Goal: Information Seeking & Learning: Stay updated

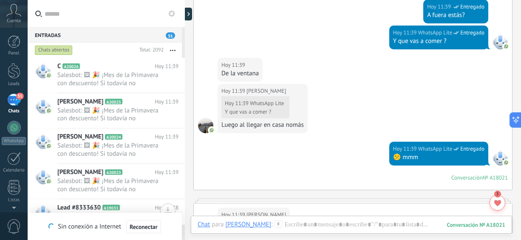
click at [173, 49] on button "button" at bounding box center [173, 49] width 18 height 15
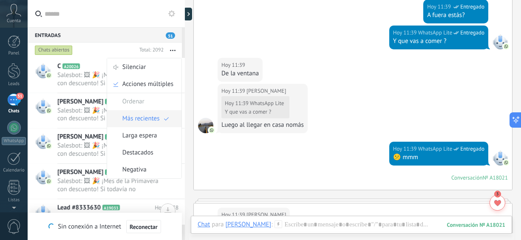
click at [144, 114] on span "Más recientes" at bounding box center [140, 118] width 37 height 17
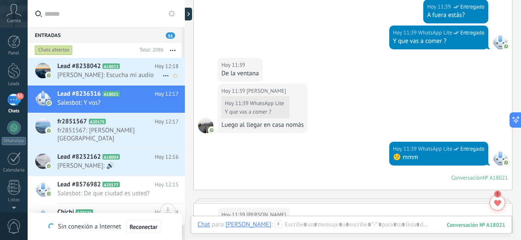
click at [135, 71] on span "[PERSON_NAME]: Escucha mi audio" at bounding box center [109, 75] width 105 height 8
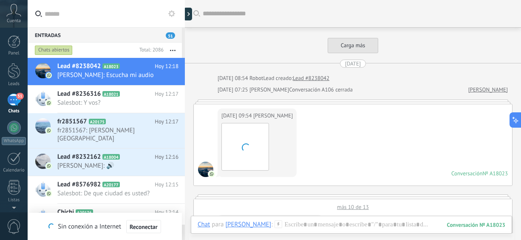
scroll to position [990, 0]
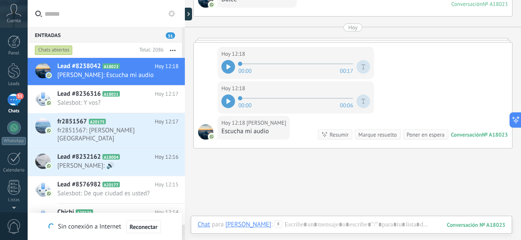
click at [231, 60] on div at bounding box center [228, 67] width 14 height 14
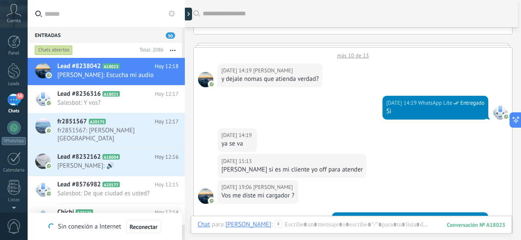
scroll to position [185, 0]
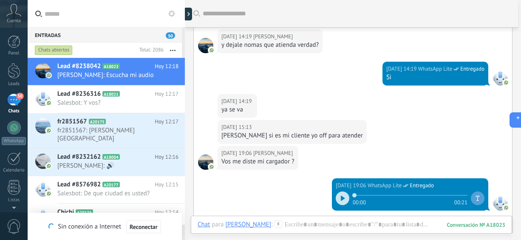
click at [341, 195] on icon at bounding box center [343, 197] width 4 height 5
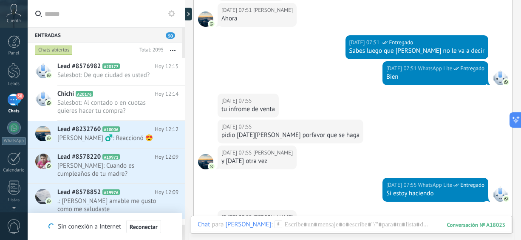
scroll to position [765, 0]
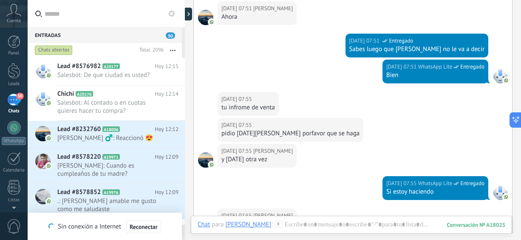
drag, startPoint x: 517, startPoint y: 180, endPoint x: 519, endPoint y: 195, distance: 15.0
click at [519, 195] on div "Buscar Carga más [DATE] [DATE] 08:54 Robot Lead creado: Lead #8238042 [DATE] 07…" at bounding box center [353, 120] width 336 height 240
drag, startPoint x: 520, startPoint y: 183, endPoint x: 521, endPoint y: 200, distance: 17.0
click at [520, 200] on html ".abccls-1,.abccls-2{fill-rule:evenodd}.abccls-2{fill:#fff} .abfcls-1{fill:none}…" at bounding box center [260, 120] width 521 height 240
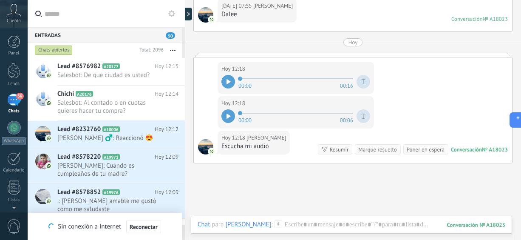
drag, startPoint x: 520, startPoint y: 197, endPoint x: 520, endPoint y: 183, distance: 14.4
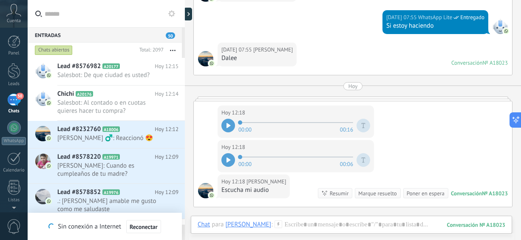
scroll to position [949, 0]
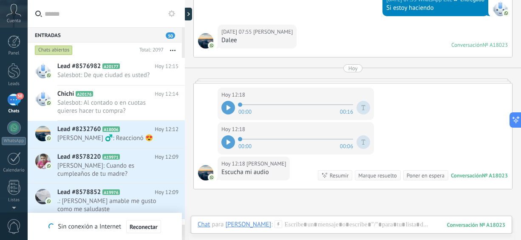
click at [223, 135] on div at bounding box center [228, 142] width 14 height 14
click at [141, 141] on span "[PERSON_NAME] ‍♂️: Reaccionó 😍" at bounding box center [109, 138] width 105 height 8
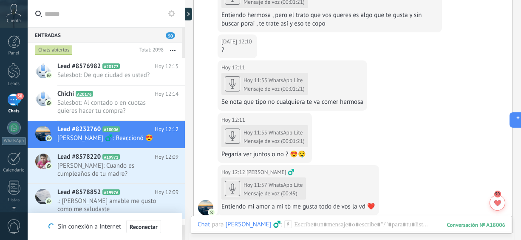
scroll to position [338, 0]
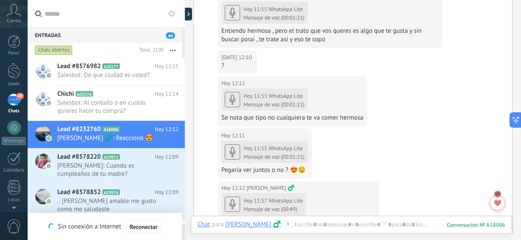
drag, startPoint x: 520, startPoint y: 149, endPoint x: 521, endPoint y: 122, distance: 26.8
click at [520, 122] on html ".abccls-1,.abccls-2{fill-rule:evenodd}.abccls-2{fill:#fff} .abfcls-1{fill:none}…" at bounding box center [260, 120] width 521 height 240
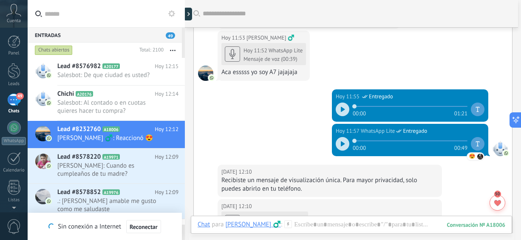
scroll to position [128, 0]
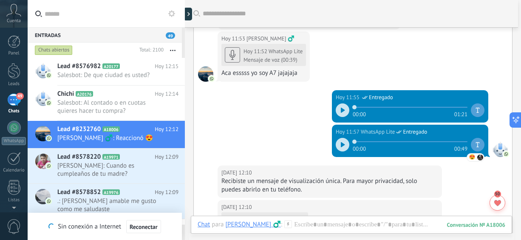
click at [341, 108] on icon at bounding box center [343, 109] width 4 height 5
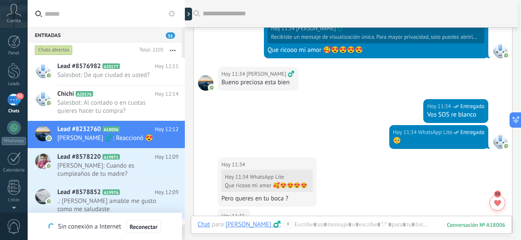
scroll to position [578, 0]
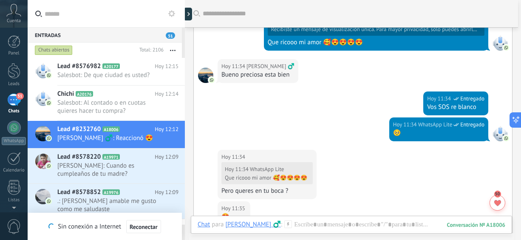
drag, startPoint x: 520, startPoint y: 102, endPoint x: 520, endPoint y: 107, distance: 5.1
click at [520, 0] on div "Entradas 51 Chats abiertos Total: 2106 Silenciar Acciones múltiples Ordenar Más…" at bounding box center [274, 0] width 493 height 0
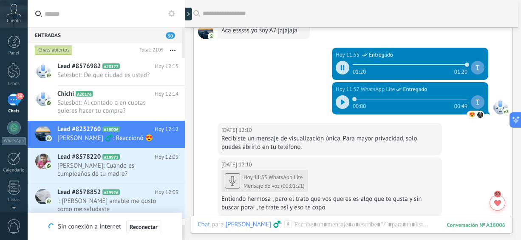
scroll to position [1016, 0]
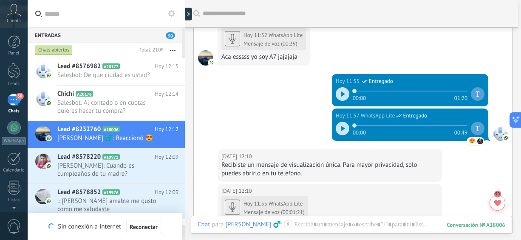
click at [341, 126] on icon at bounding box center [343, 128] width 4 height 5
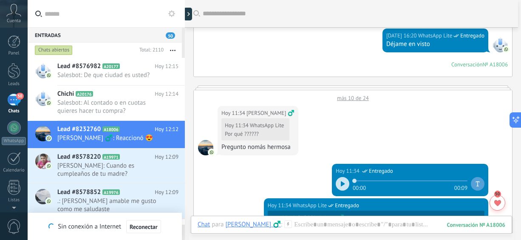
scroll to position [376, 0]
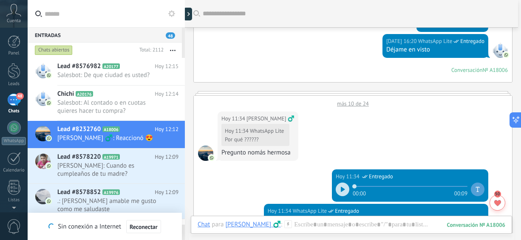
click at [342, 184] on div at bounding box center [343, 189] width 14 height 14
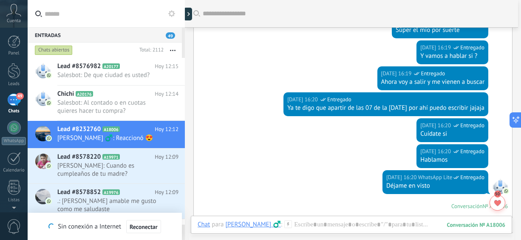
scroll to position [220, 0]
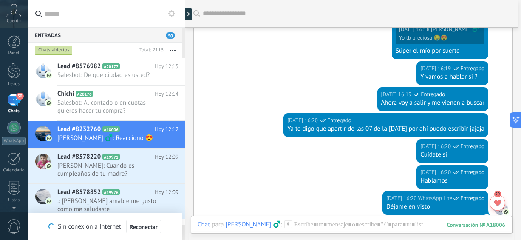
drag, startPoint x: 520, startPoint y: 59, endPoint x: 520, endPoint y: 45, distance: 14.9
click at [520, 0] on div "Entradas 50 Chats abiertos Total: 2113 Silenciar Acciones múltiples Ordenar Más…" at bounding box center [274, 0] width 493 height 0
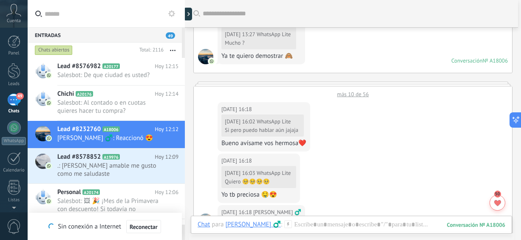
scroll to position [1749, 0]
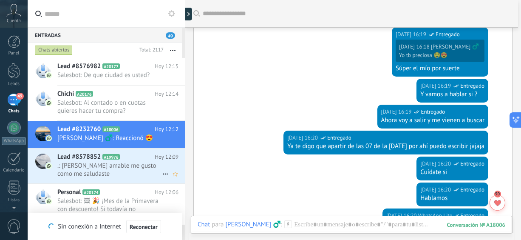
click at [86, 168] on span ".: [PERSON_NAME] amable me gusto como me saludaste" at bounding box center [109, 169] width 105 height 16
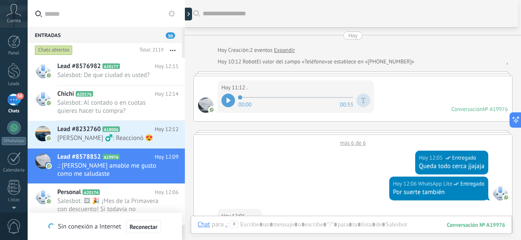
click at [227, 101] on icon at bounding box center [228, 100] width 4 height 5
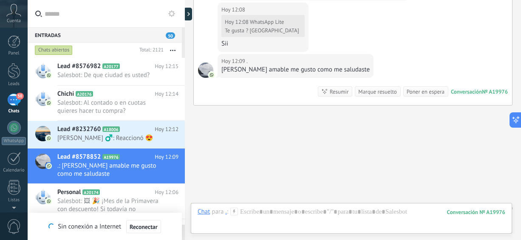
scroll to position [472, 0]
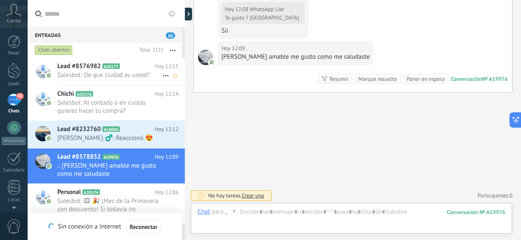
click at [128, 75] on span "Salesbot: De que ciudad es usted?" at bounding box center [109, 75] width 105 height 8
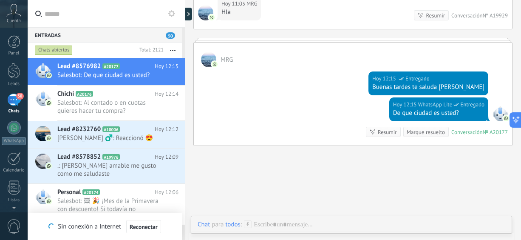
scroll to position [61, 0]
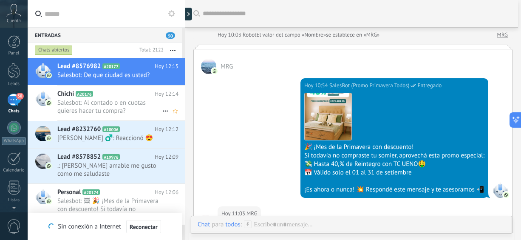
click at [111, 111] on span "Salesbot: Al contado o en cuotas quieres hacer tu compra?" at bounding box center [109, 107] width 105 height 16
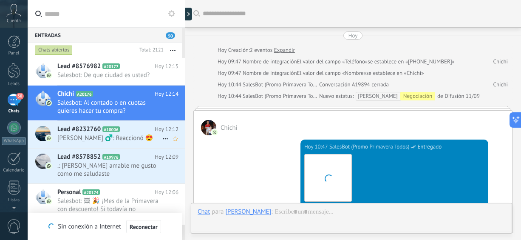
click at [118, 135] on span "[PERSON_NAME] ‍♂️: Reaccionó 😍" at bounding box center [109, 138] width 105 height 8
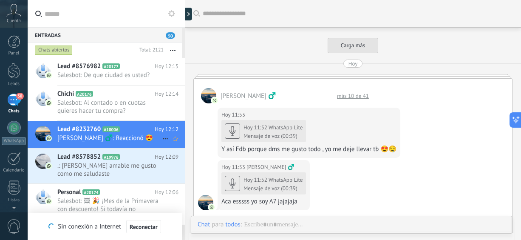
scroll to position [437, 0]
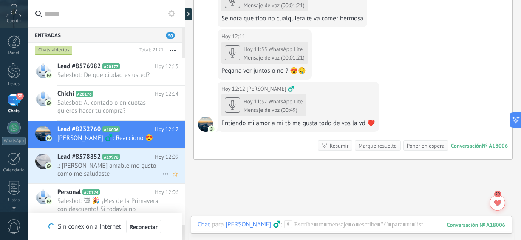
click at [91, 167] on span ".: [PERSON_NAME] amable me gusto como me saludaste" at bounding box center [109, 169] width 105 height 16
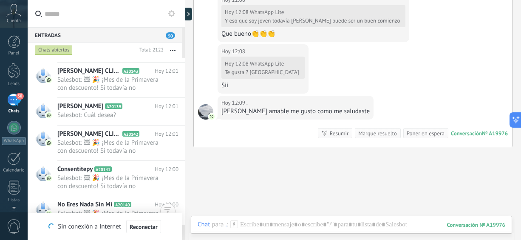
scroll to position [1309, 0]
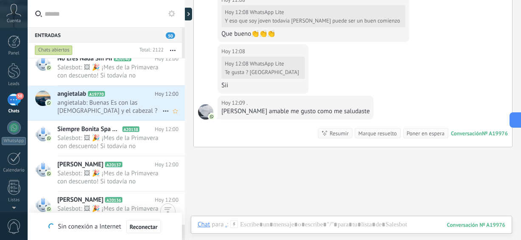
click at [126, 106] on span "angietalab: Buenas Es con las [DEMOGRAPHIC_DATA] y el cabezal ?" at bounding box center [109, 107] width 105 height 16
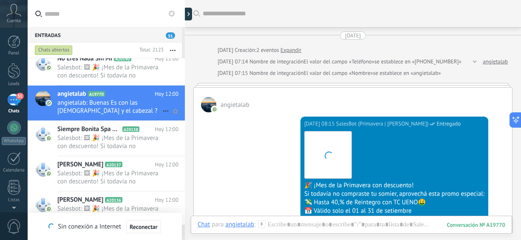
scroll to position [493, 0]
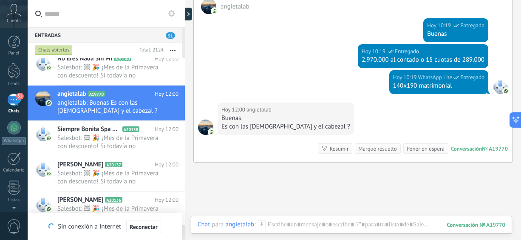
click at [172, 51] on button "button" at bounding box center [173, 49] width 18 height 15
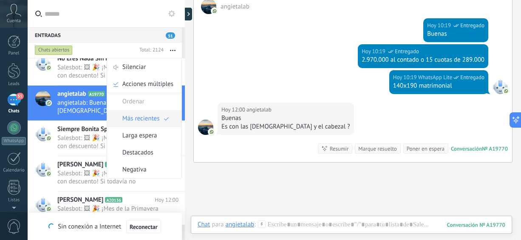
click at [142, 121] on span "Más recientes" at bounding box center [140, 118] width 37 height 17
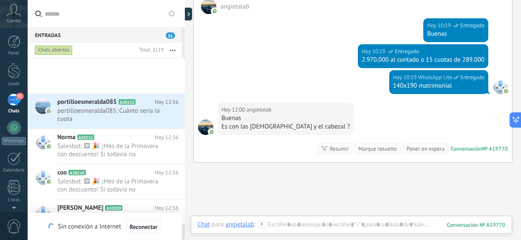
scroll to position [146, 0]
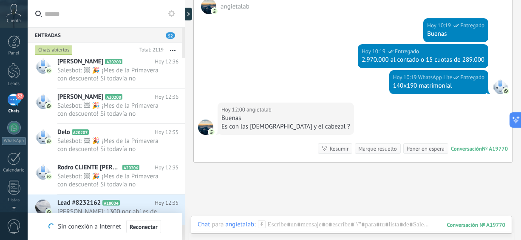
click at [88, 207] on span "[PERSON_NAME]: 1300 por ahí es de este mes" at bounding box center [109, 215] width 105 height 16
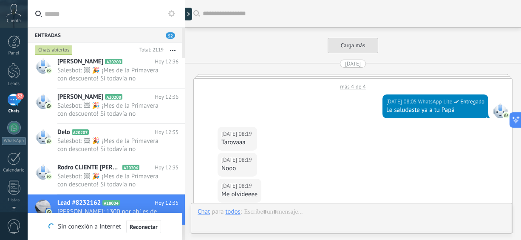
scroll to position [699, 0]
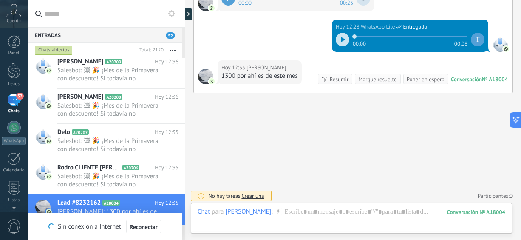
click at [341, 39] on icon at bounding box center [343, 39] width 4 height 5
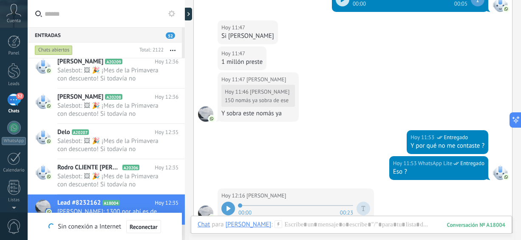
click at [230, 206] on icon at bounding box center [228, 208] width 4 height 5
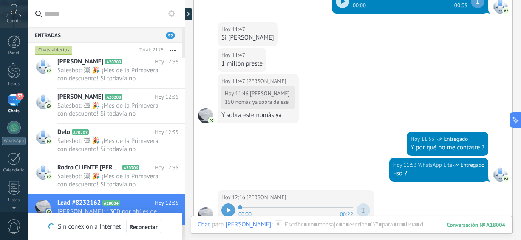
scroll to position [1294, 0]
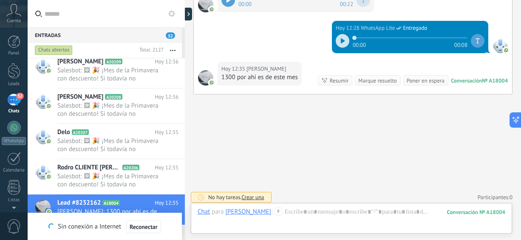
click at [183, 57] on div "Chats abiertos Total: 2127 Silenciar Acciones múltiples Ordenar Más recientes L…" at bounding box center [106, 49] width 157 height 15
click at [173, 49] on button "button" at bounding box center [173, 49] width 18 height 15
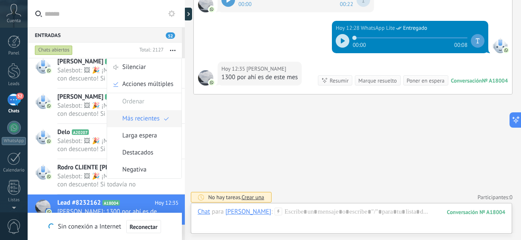
click at [138, 116] on span "Más recientes" at bounding box center [140, 118] width 37 height 17
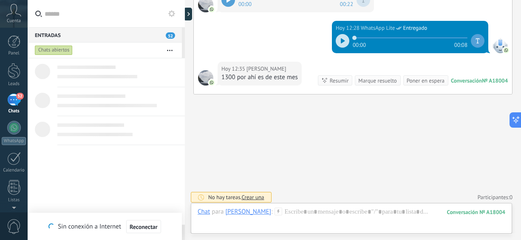
scroll to position [0, 0]
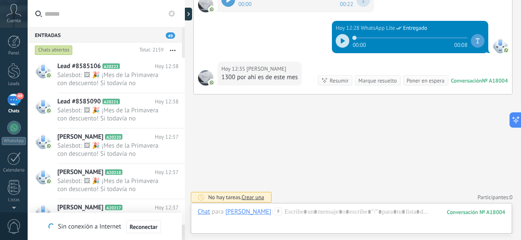
click at [171, 50] on icon "button" at bounding box center [173, 50] width 6 height 1
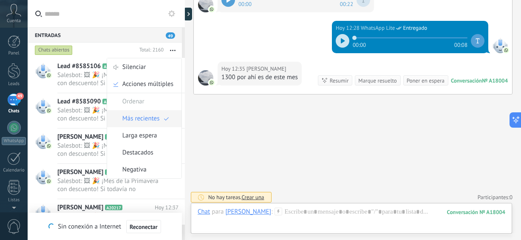
click at [159, 123] on span "Más recientes" at bounding box center [140, 118] width 37 height 17
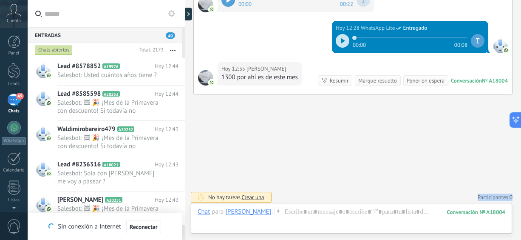
drag, startPoint x: 520, startPoint y: 135, endPoint x: 338, endPoint y: 189, distance: 189.5
click at [338, 0] on div "Entradas 49 Chats abiertos Total: 2173 Silenciar Acciones múltiples Ordenar Más…" at bounding box center [274, 0] width 493 height 0
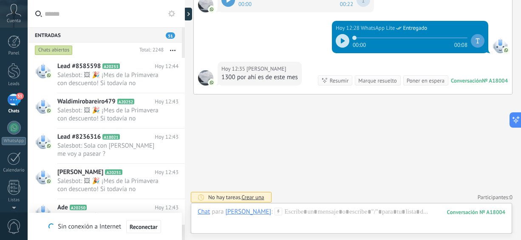
click at [183, 51] on div "Chats abiertos Total: 2248 Silenciar Acciones múltiples Ordenar Más recientes L…" at bounding box center [106, 49] width 157 height 15
click at [108, 158] on div "Lead #8236316 A18021 [DATE] 12:43 Salesbot: Sola con [PERSON_NAME] me voy a pas…" at bounding box center [120, 145] width 127 height 35
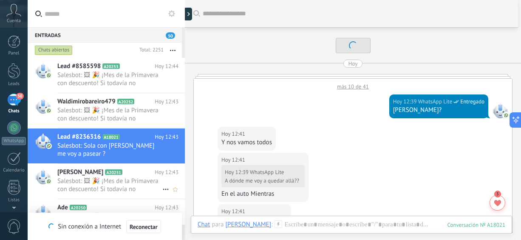
click at [116, 182] on span "Salesbot: 🖼 🎉 ¡Mes de la Primavera con descuento! Si todavía no compraste tu so…" at bounding box center [109, 185] width 105 height 16
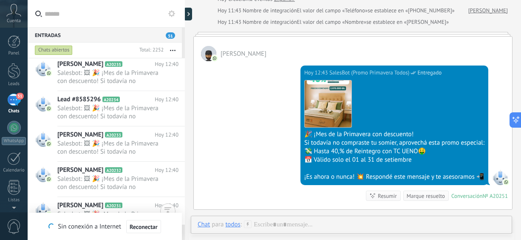
scroll to position [873, 0]
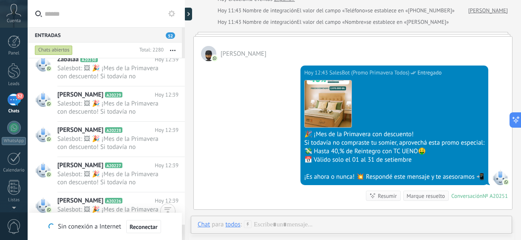
click at [173, 47] on button "button" at bounding box center [173, 49] width 18 height 15
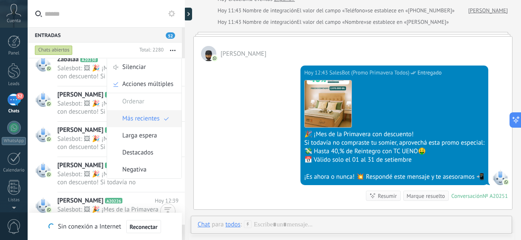
click at [144, 124] on span "Más recientes" at bounding box center [140, 118] width 37 height 17
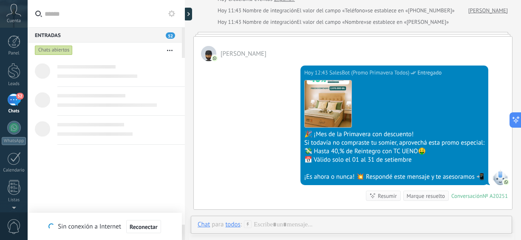
scroll to position [0, 0]
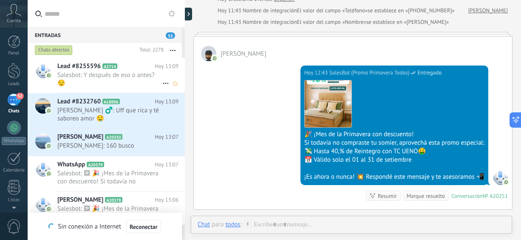
click at [136, 74] on span "Salesbot: Y después de eso o antes? 😌" at bounding box center [109, 79] width 105 height 16
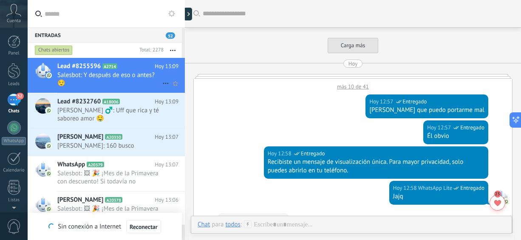
scroll to position [252, 0]
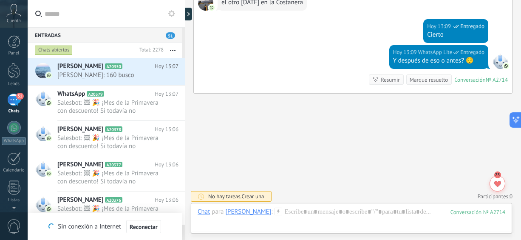
scroll to position [202, 0]
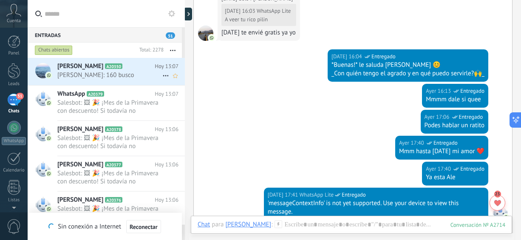
click at [120, 77] on span "[PERSON_NAME]: 160 busco" at bounding box center [109, 75] width 105 height 8
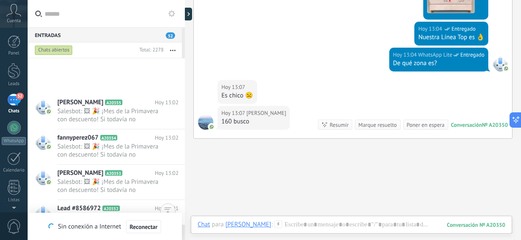
scroll to position [1018, 0]
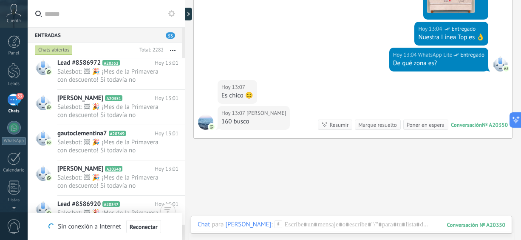
click at [170, 50] on icon "button" at bounding box center [173, 50] width 6 height 1
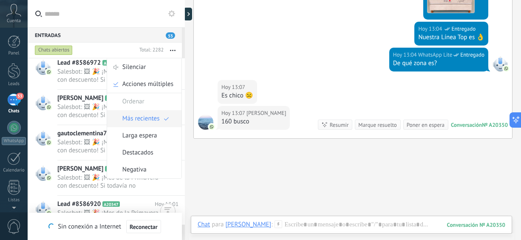
click at [142, 118] on span "Más recientes" at bounding box center [140, 118] width 37 height 17
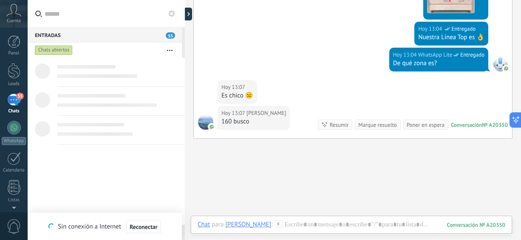
scroll to position [0, 0]
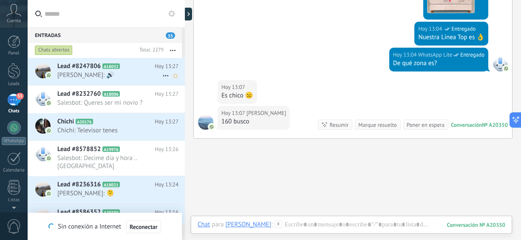
click at [127, 73] on span "[PERSON_NAME]: 🔊" at bounding box center [109, 75] width 105 height 8
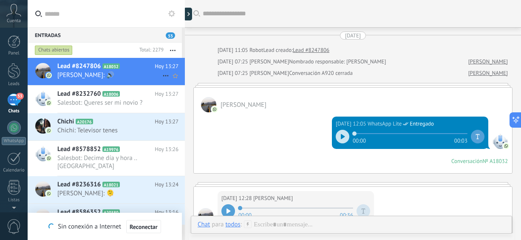
scroll to position [1122, 0]
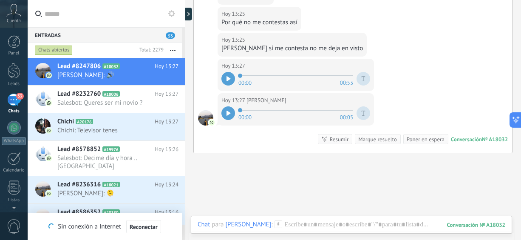
click at [229, 77] on icon at bounding box center [228, 78] width 4 height 5
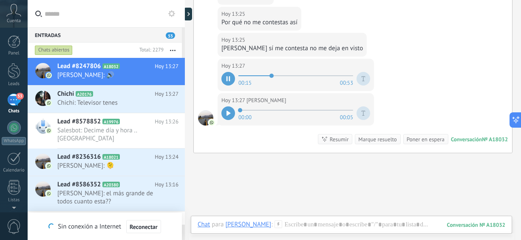
click at [229, 77] on icon at bounding box center [229, 78] width 1 height 5
click at [133, 134] on span "Salesbot: Decime día y hora .. [GEOGRAPHIC_DATA]" at bounding box center [109, 134] width 105 height 16
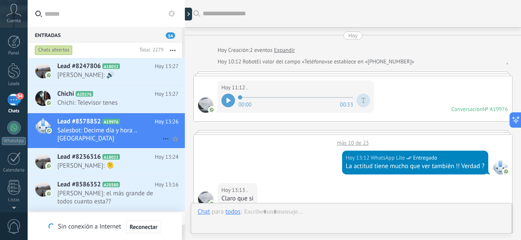
scroll to position [424, 0]
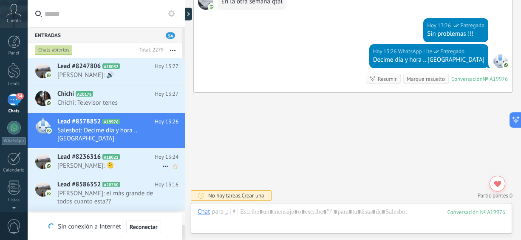
click at [76, 163] on div "Lead #8236316 A18021 [DATE] 13:24 [PERSON_NAME]: 🫠" at bounding box center [120, 161] width 127 height 27
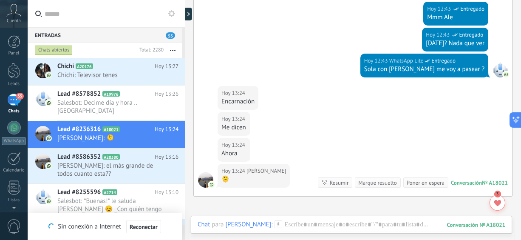
scroll to position [294, 0]
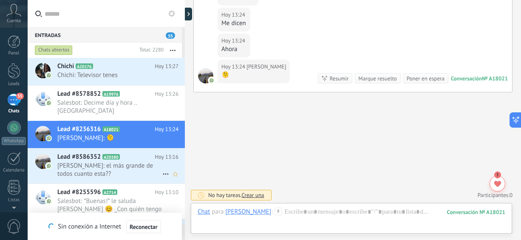
click at [103, 163] on span "[PERSON_NAME]: el más grande de todos cuanto esta??" at bounding box center [109, 169] width 105 height 16
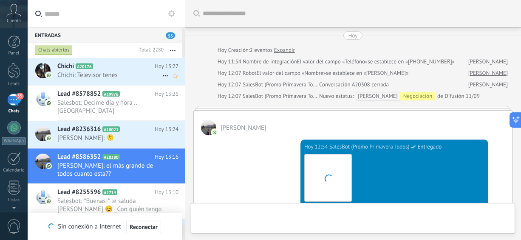
click at [139, 75] on span "Chichi: Televisor tenes" at bounding box center [109, 75] width 105 height 8
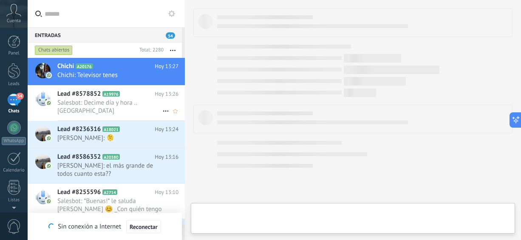
click at [130, 104] on span "Salesbot: Decime día y hora .. [GEOGRAPHIC_DATA]" at bounding box center [109, 107] width 105 height 16
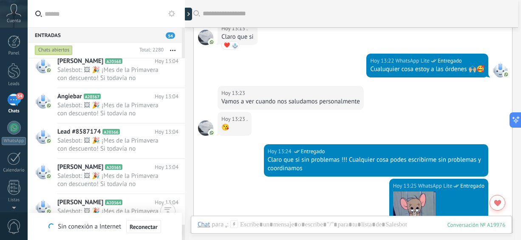
scroll to position [728, 0]
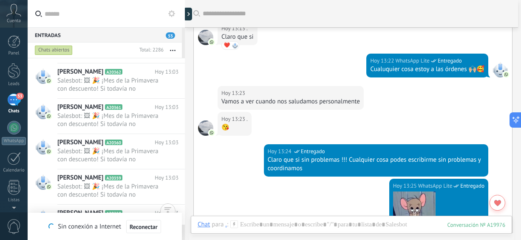
click at [172, 48] on button "button" at bounding box center [173, 49] width 18 height 15
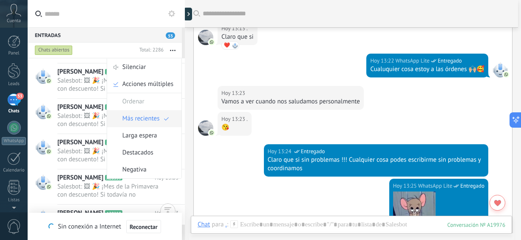
click at [141, 116] on span "Más recientes" at bounding box center [140, 118] width 37 height 17
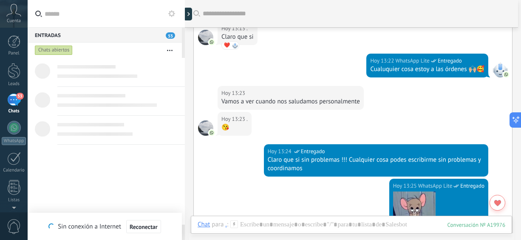
scroll to position [0, 0]
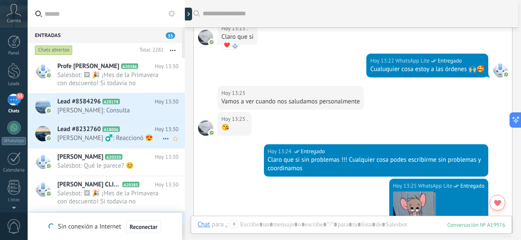
click at [128, 131] on icon at bounding box center [126, 129] width 8 height 8
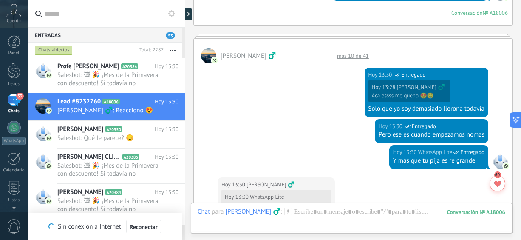
scroll to position [1352, 0]
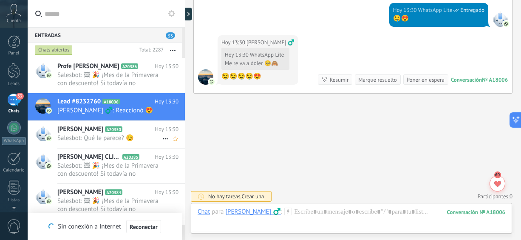
click at [102, 135] on span "Salesbot: Qué le parece? 😊" at bounding box center [109, 138] width 105 height 8
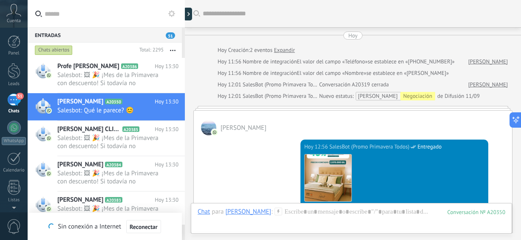
scroll to position [663, 0]
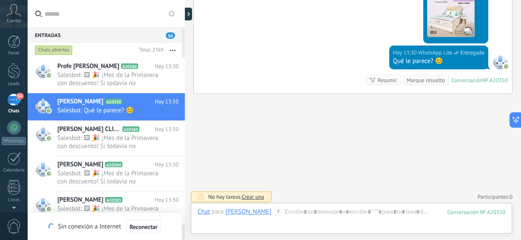
click at [173, 48] on button "button" at bounding box center [173, 49] width 18 height 15
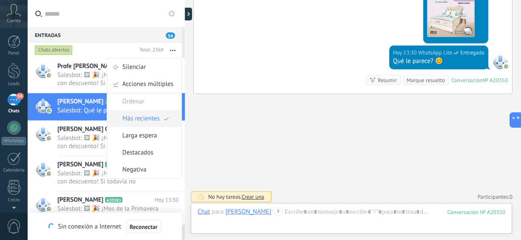
click at [144, 122] on span "Más recientes" at bounding box center [140, 118] width 37 height 17
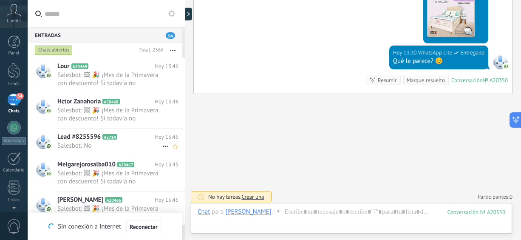
click at [133, 141] on div "Lead #8255596 A2714 [DATE] 13:45 Salesbot: No" at bounding box center [120, 141] width 127 height 27
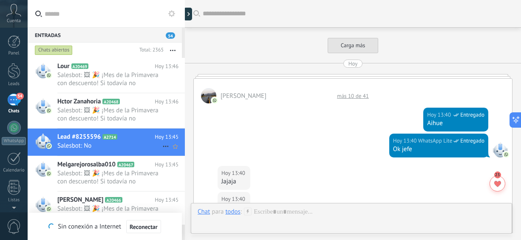
scroll to position [348, 0]
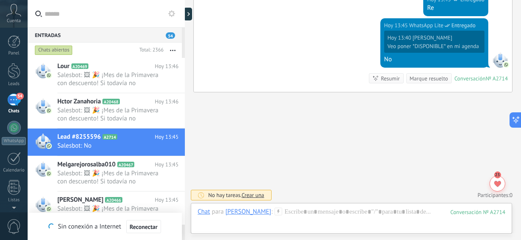
click at [180, 197] on div "[PERSON_NAME] A20466 [DATE] 13:45 Salesbot: 🖼 🎉 ¡Mes de la Primavera con descue…" at bounding box center [120, 208] width 127 height 35
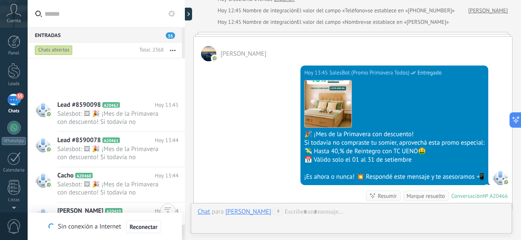
scroll to position [437, 0]
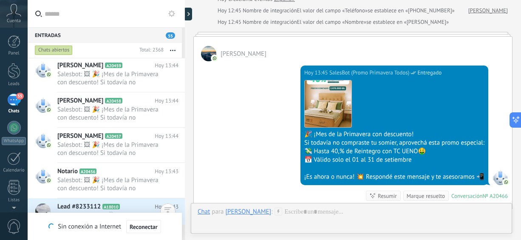
click at [127, 208] on icon at bounding box center [126, 206] width 8 height 8
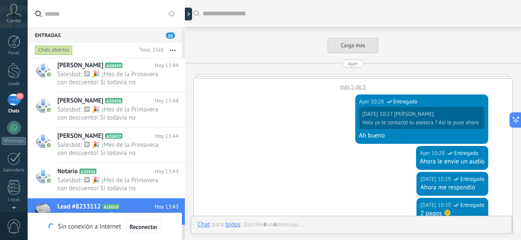
scroll to position [701, 0]
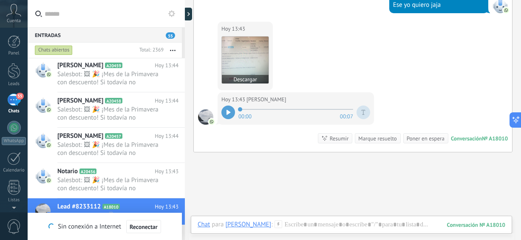
click at [242, 58] on img at bounding box center [245, 60] width 47 height 47
click at [231, 107] on div at bounding box center [228, 112] width 14 height 14
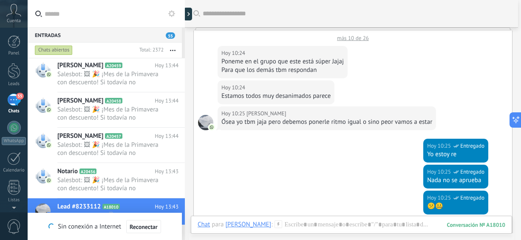
scroll to position [394, 0]
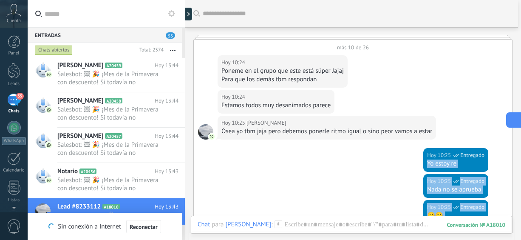
drag, startPoint x: 517, startPoint y: 146, endPoint x: 517, endPoint y: 124, distance: 22.5
click at [517, 0] on div "Entradas 55 Chats abiertos Total: 2374 Silenciar Acciones múltiples Ordenar Más…" at bounding box center [274, 0] width 493 height 0
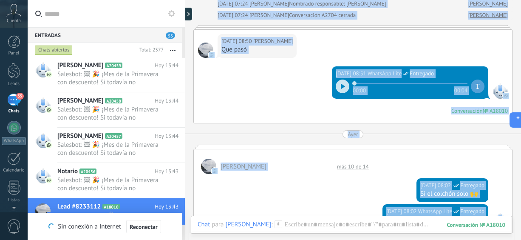
scroll to position [633, 0]
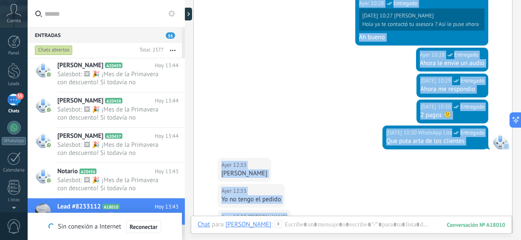
click at [516, 28] on div "Buscar Carga más [DATE] [DATE] 07:50 Robot Lead creado: Lead #8233112 [DATE] 07…" at bounding box center [353, 141] width 336 height 1549
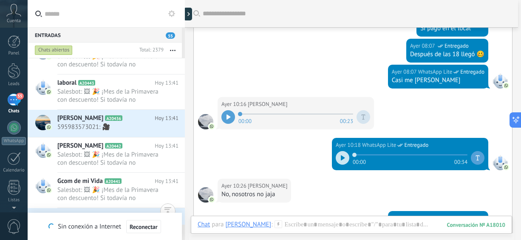
scroll to position [1164, 0]
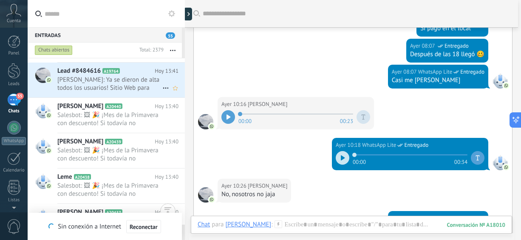
click at [149, 90] on span "[PERSON_NAME]: Ya se dieron de alta todos los usuarios! Sitio Web para ingresar…" at bounding box center [109, 84] width 105 height 16
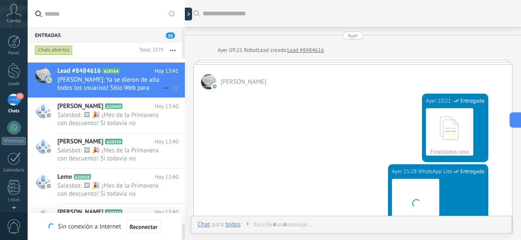
scroll to position [499, 0]
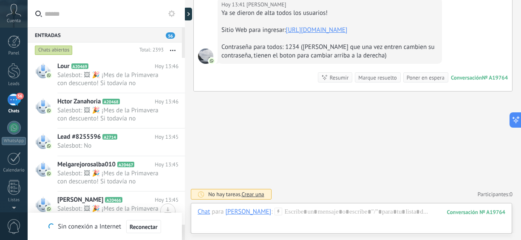
click at [183, 51] on div "Chats abiertos Total: 2393 Silenciar Acciones múltiples Ordenar Más recientes L…" at bounding box center [106, 49] width 157 height 15
